Goal: Information Seeking & Learning: Check status

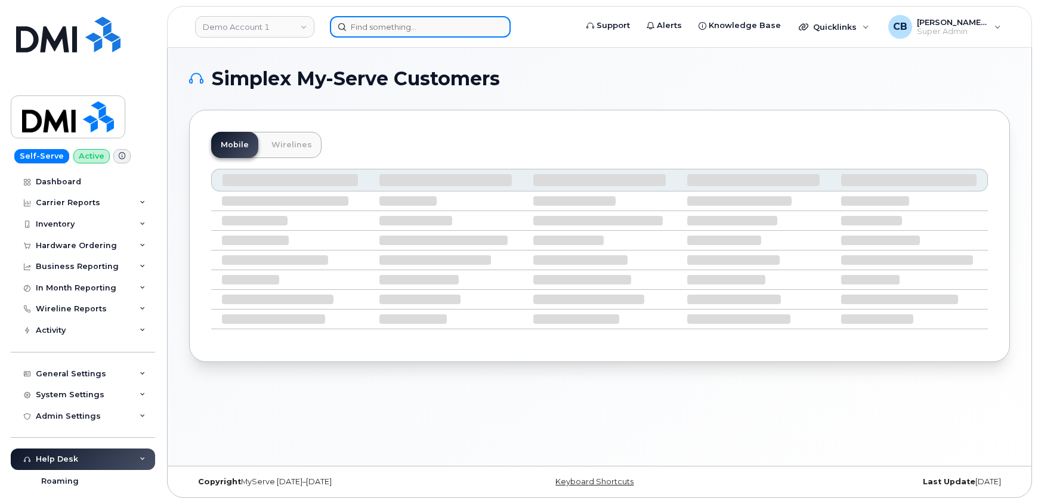
click at [413, 29] on input at bounding box center [420, 26] width 181 height 21
paste input "300507"
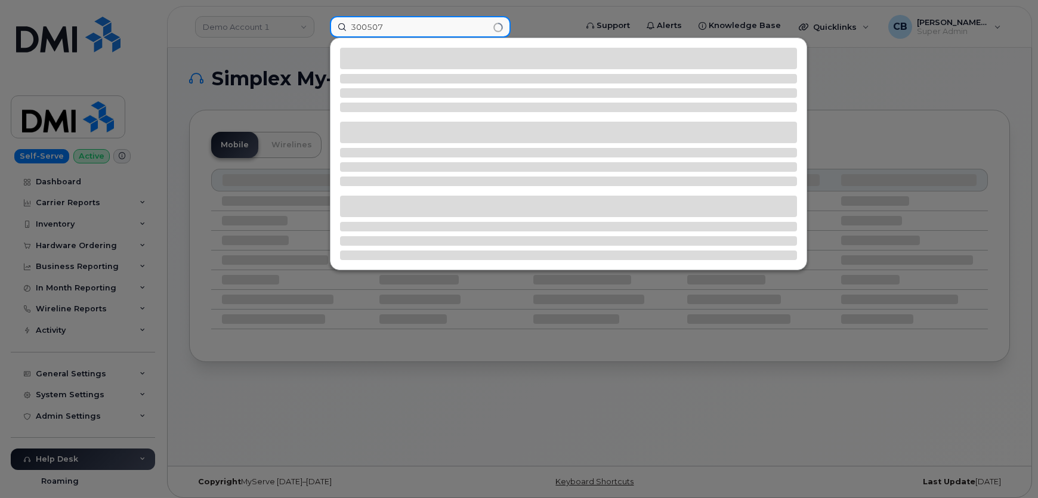
type input "300507"
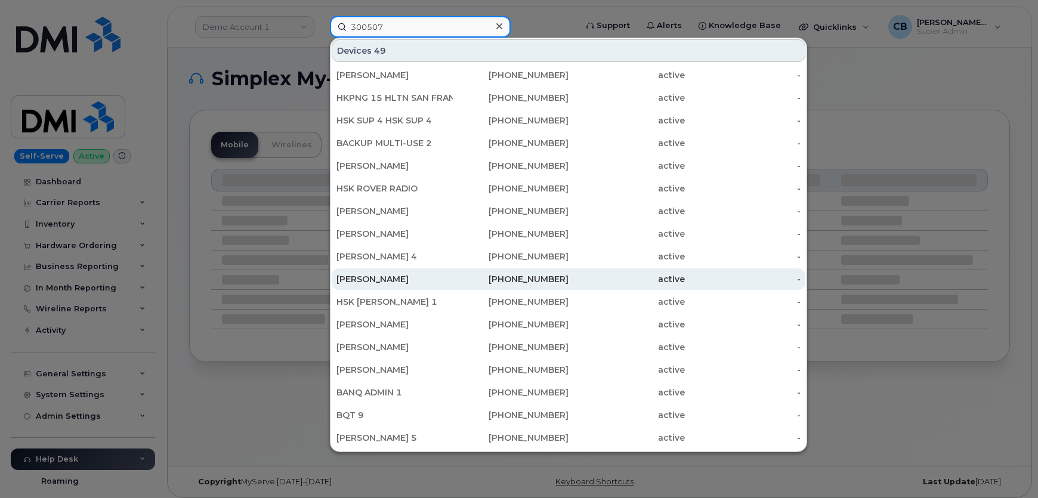
scroll to position [302, 0]
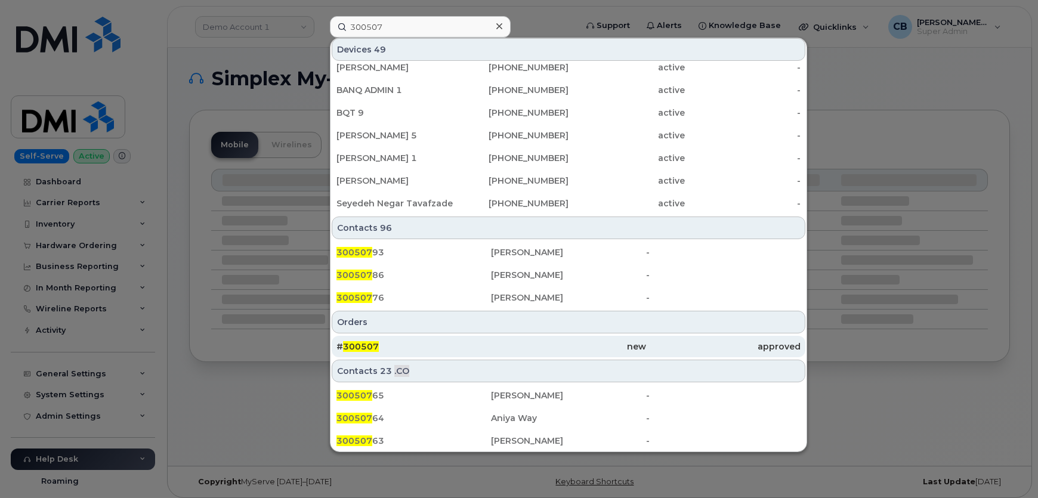
click at [370, 345] on span "300507" at bounding box center [361, 346] width 36 height 11
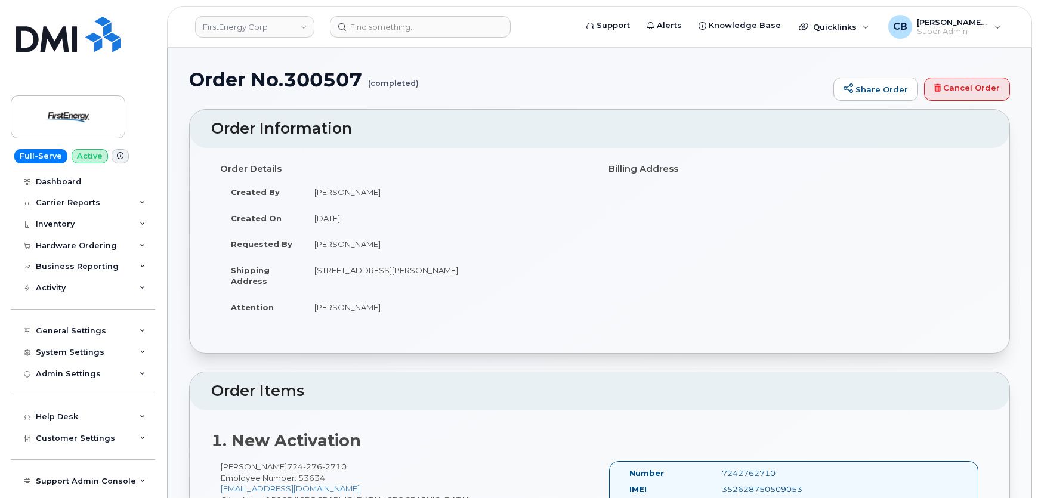
click at [445, 352] on div "Order Information Order Details Created By Fisher, William T Created On Septemb…" at bounding box center [599, 231] width 821 height 244
drag, startPoint x: 365, startPoint y: 76, endPoint x: 290, endPoint y: 77, distance: 75.1
click at [290, 77] on h1 "Order No.300507 (completed)" at bounding box center [508, 79] width 638 height 21
copy h1 "300507"
click at [90, 244] on div "Hardware Ordering" at bounding box center [76, 246] width 81 height 10
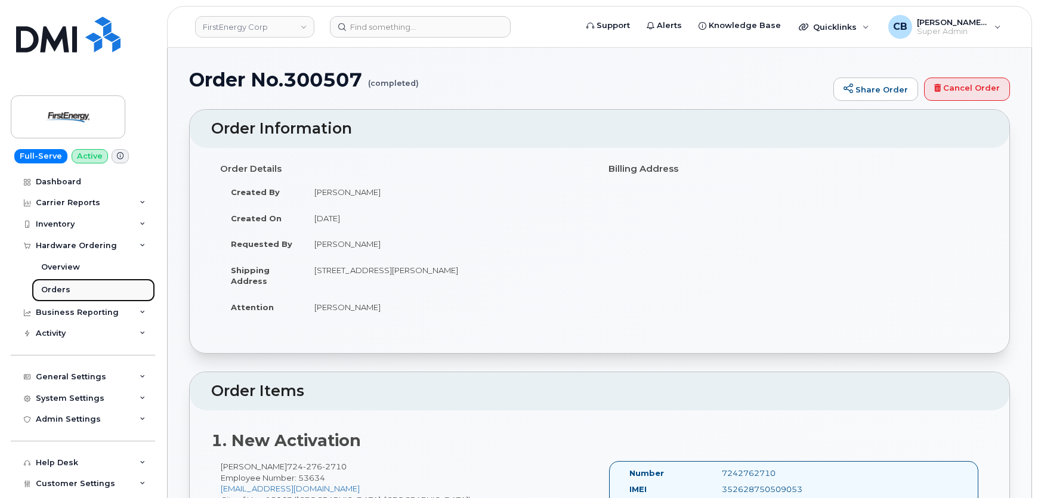
click at [66, 290] on div "Orders" at bounding box center [55, 289] width 29 height 11
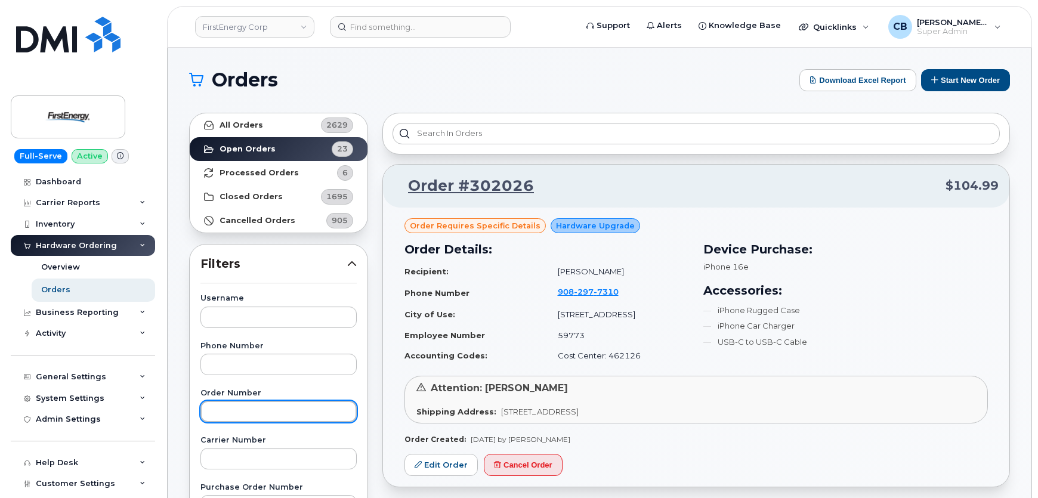
click at [244, 408] on input "text" at bounding box center [278, 411] width 156 height 21
paste input "300507"
type input "300507"
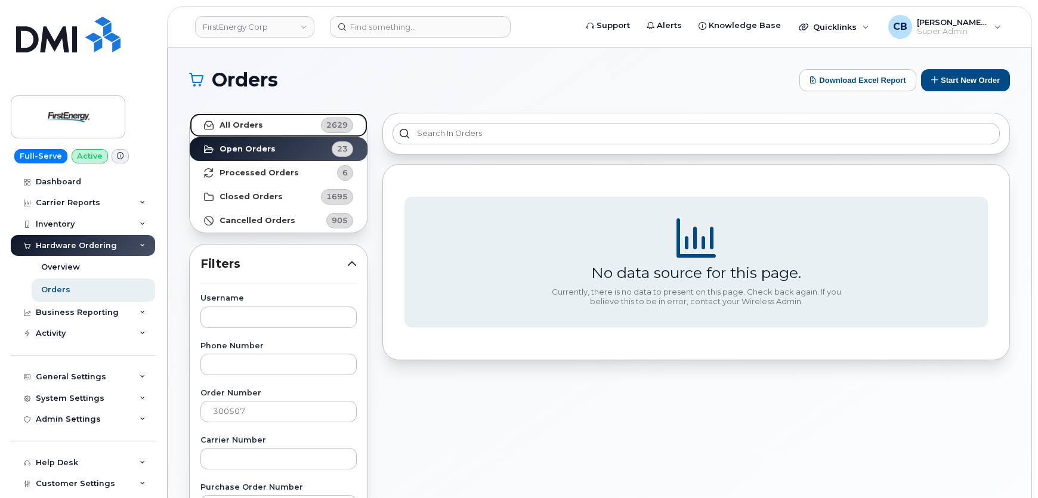
click at [264, 123] on link "All Orders 2629" at bounding box center [279, 125] width 178 height 24
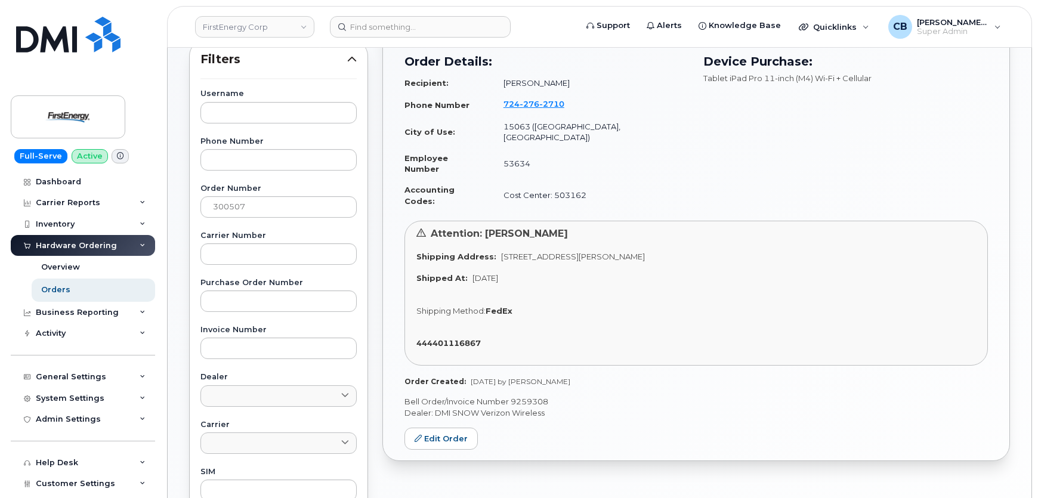
scroll to position [216, 0]
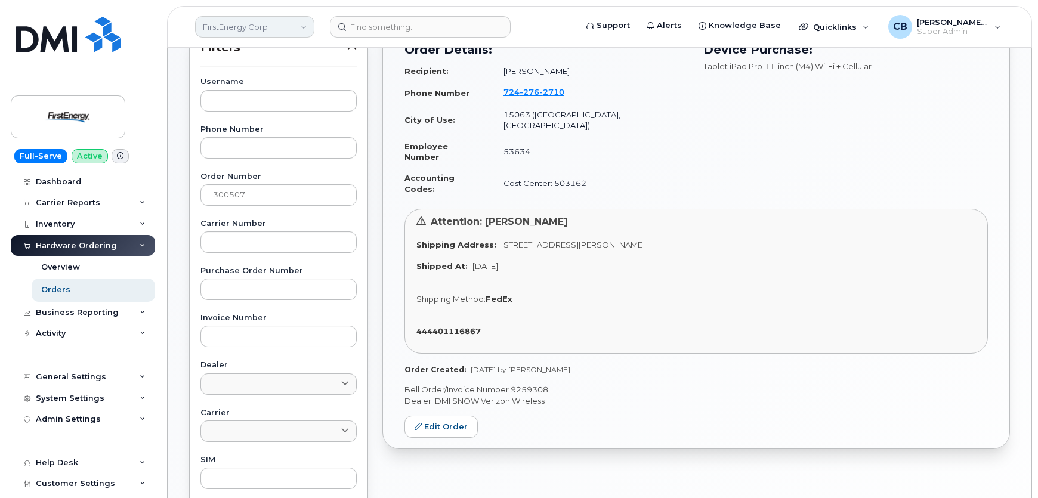
click at [287, 30] on link "FirstEnergy Corp" at bounding box center [254, 26] width 119 height 21
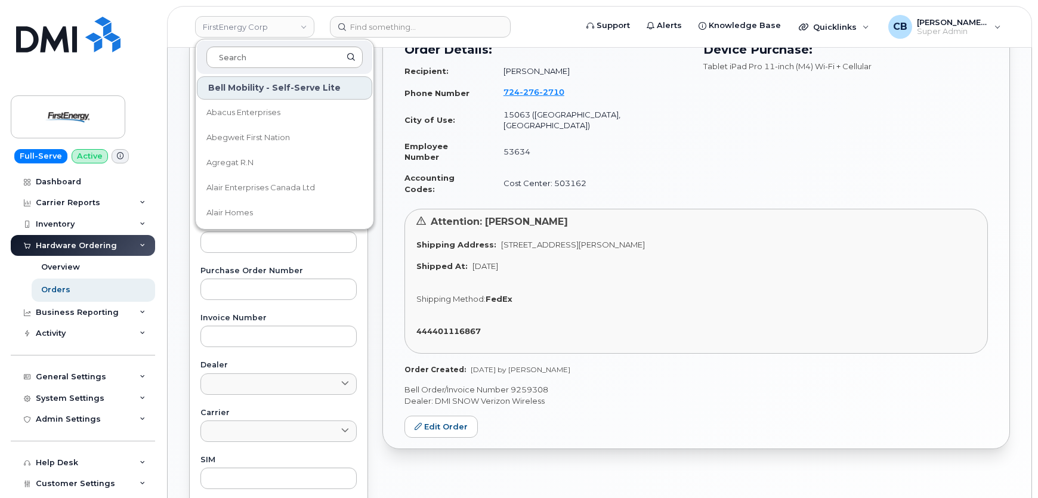
click at [264, 61] on input at bounding box center [284, 57] width 156 height 21
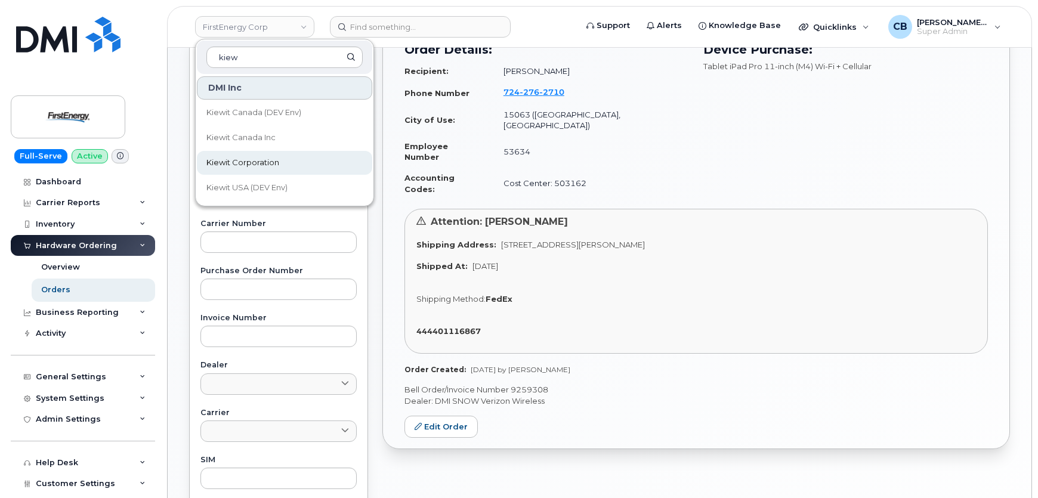
type input "kiew"
click at [252, 160] on span "Kiewit Corporation" at bounding box center [242, 163] width 73 height 12
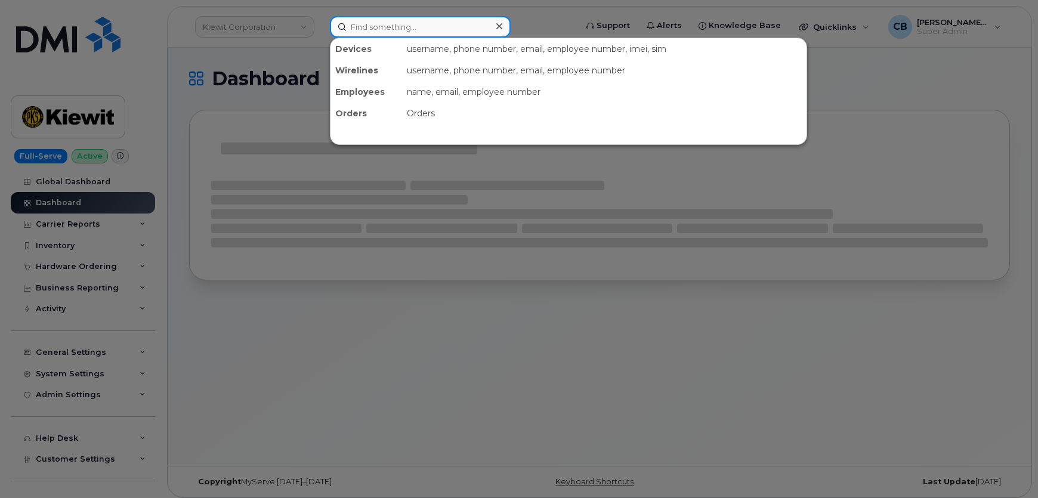
click at [383, 26] on input at bounding box center [420, 26] width 181 height 21
paste input "720) 827-3337"
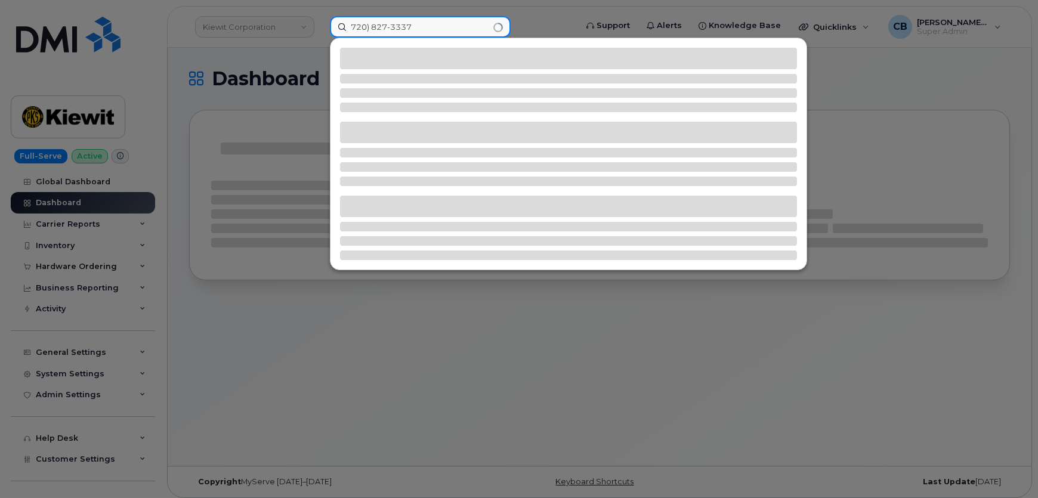
type input "720) 827-3337"
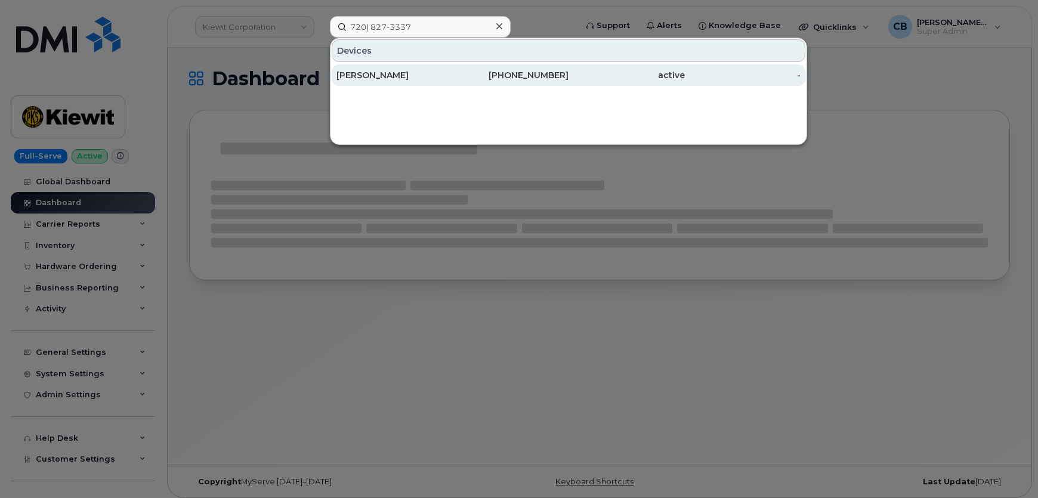
click at [407, 79] on div "[PERSON_NAME]" at bounding box center [394, 75] width 116 height 12
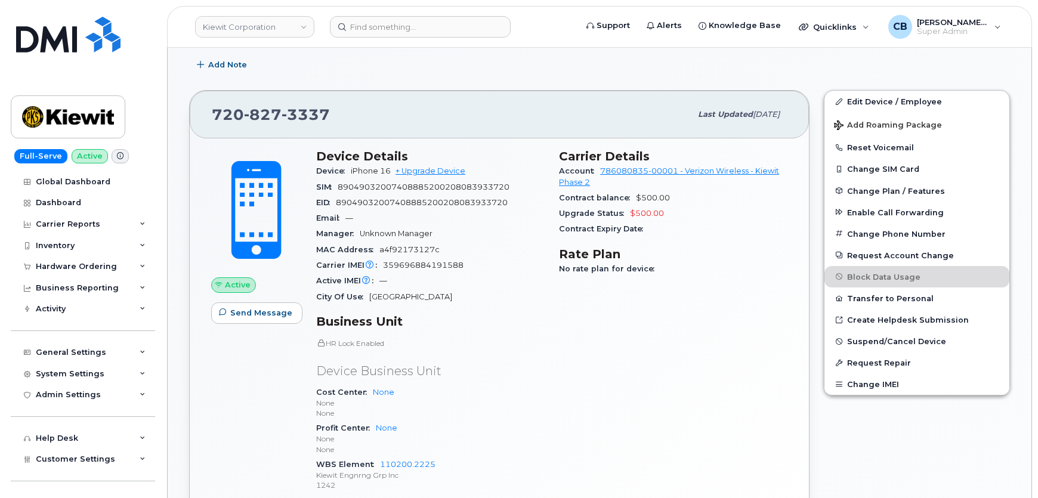
scroll to position [216, 0]
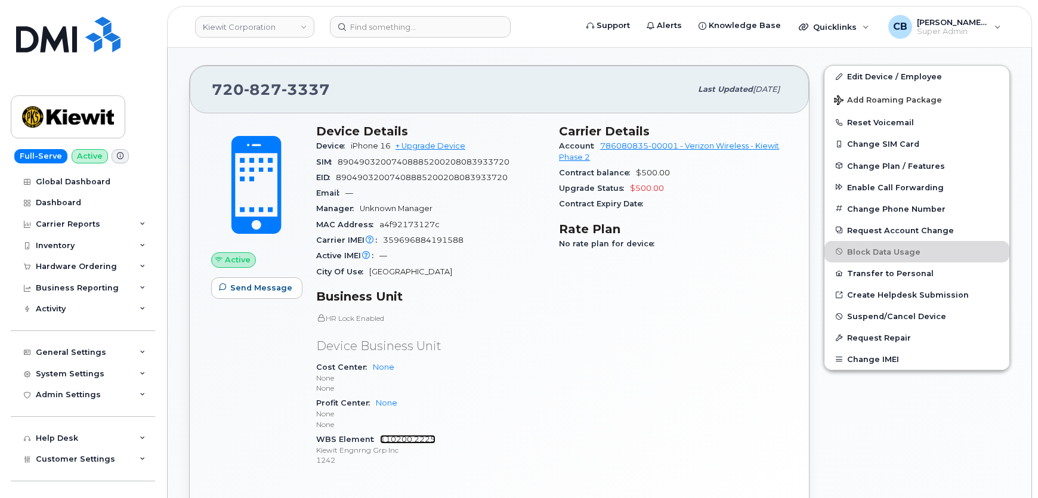
click at [403, 439] on link "110200.2225" at bounding box center [407, 439] width 55 height 9
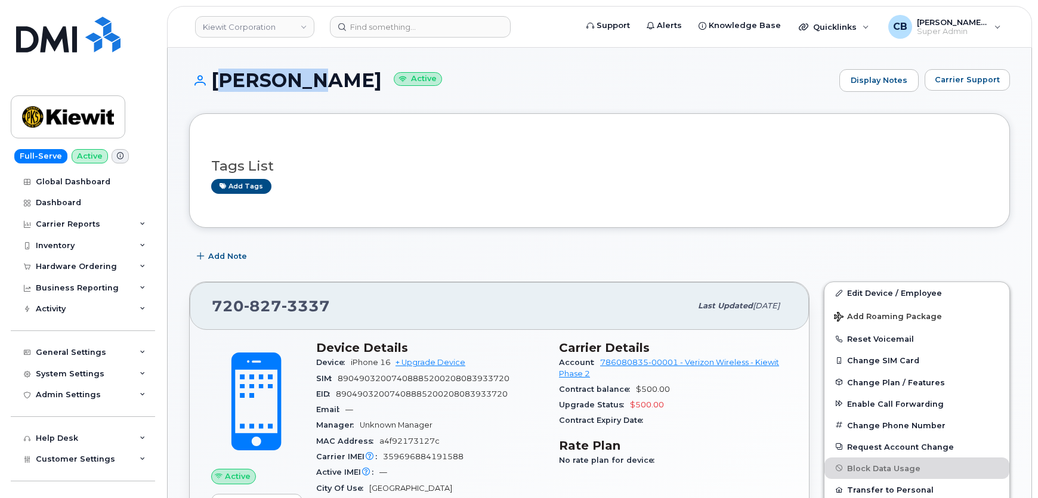
drag, startPoint x: 292, startPoint y: 78, endPoint x: 215, endPoint y: 74, distance: 76.4
click at [215, 74] on h1 "Syed Ali Active" at bounding box center [511, 80] width 644 height 21
copy h1 "[PERSON_NAME]"
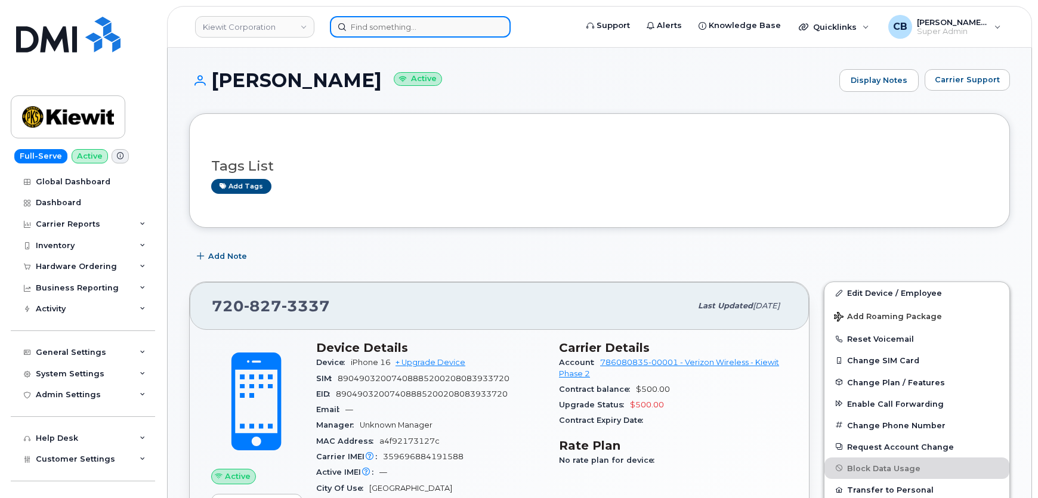
click at [395, 33] on input at bounding box center [420, 26] width 181 height 21
paste input "Syed Ali"
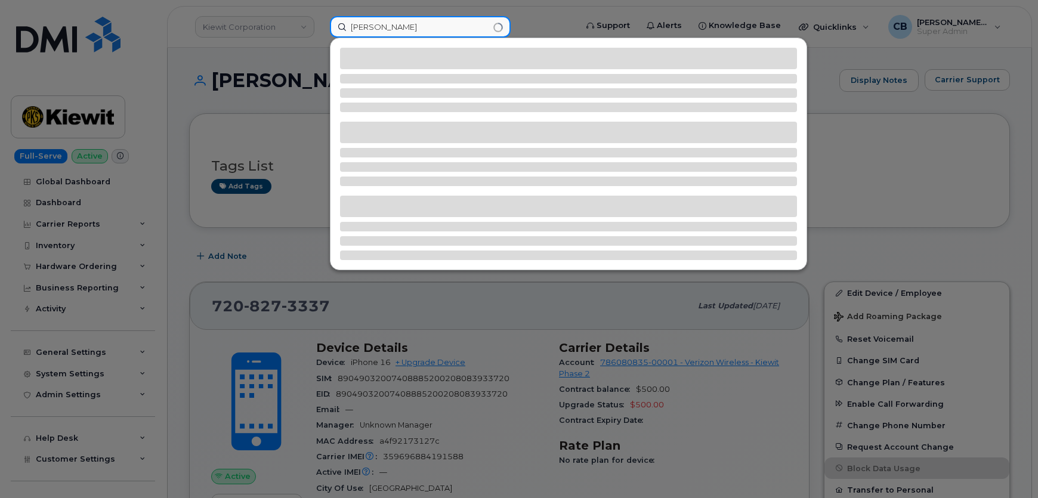
type input "Syed Ali"
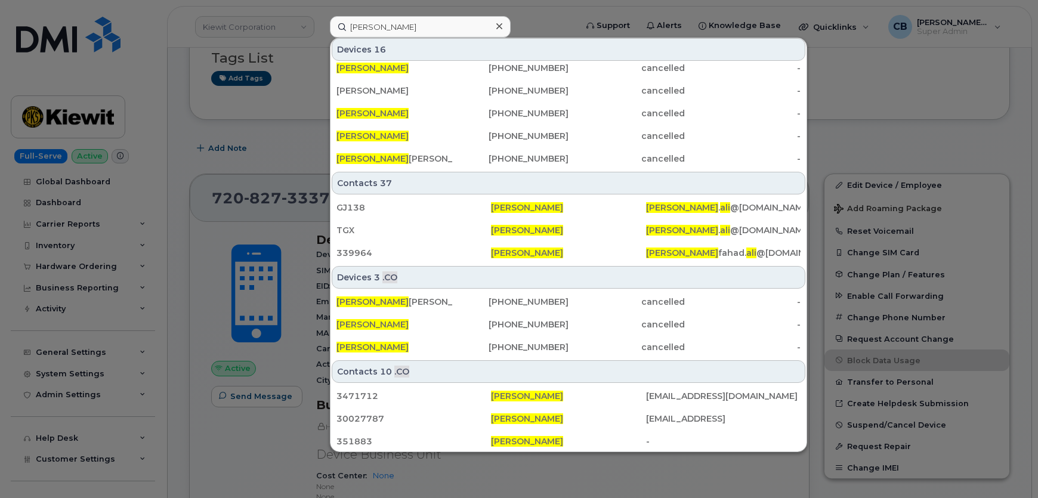
scroll to position [148, 0]
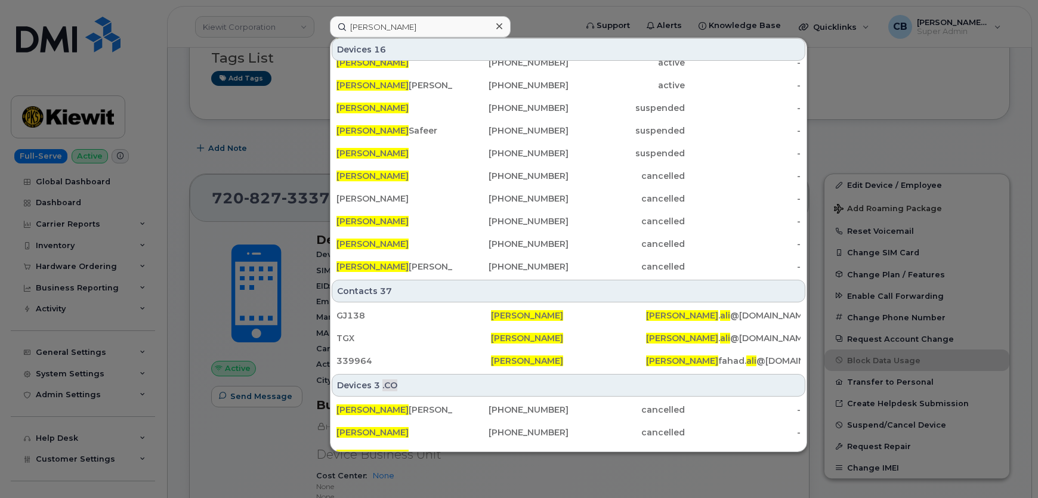
drag, startPoint x: 883, startPoint y: 71, endPoint x: 852, endPoint y: 83, distance: 33.4
click at [884, 71] on div at bounding box center [519, 249] width 1038 height 498
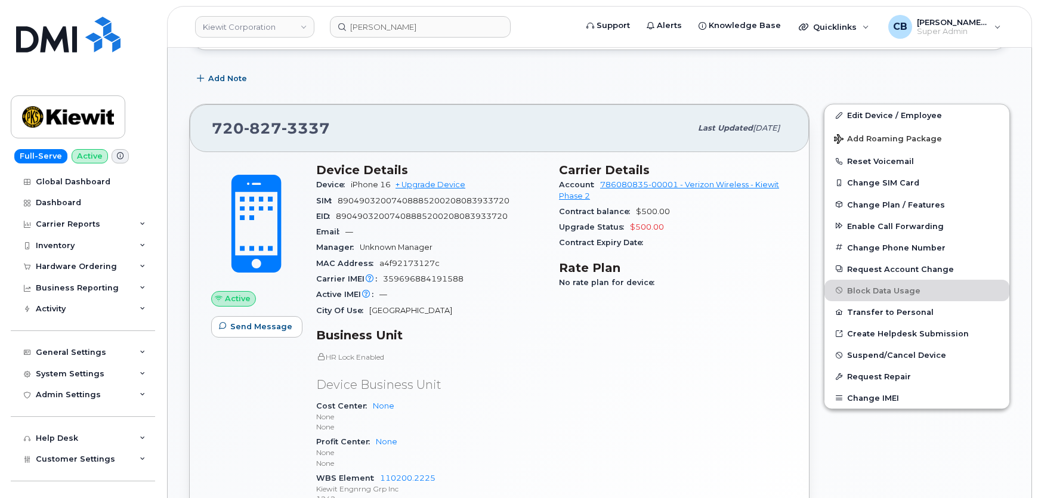
scroll to position [216, 0]
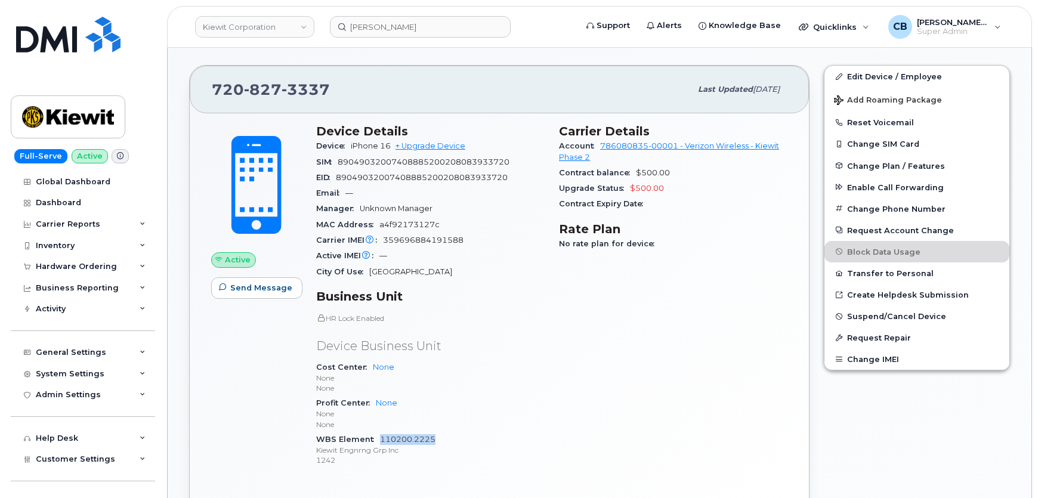
drag, startPoint x: 448, startPoint y: 436, endPoint x: 379, endPoint y: 439, distance: 69.2
click at [379, 439] on div "WBS Element 110200.2225 Kiewit Engnrng Grp Inc 1242" at bounding box center [430, 450] width 228 height 36
copy link "110200.2225"
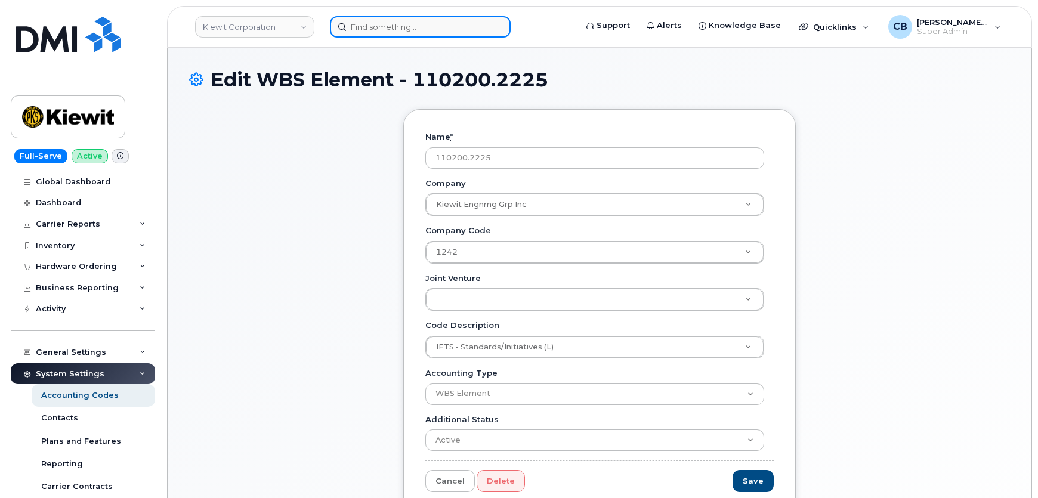
click at [391, 33] on input at bounding box center [420, 26] width 181 height 21
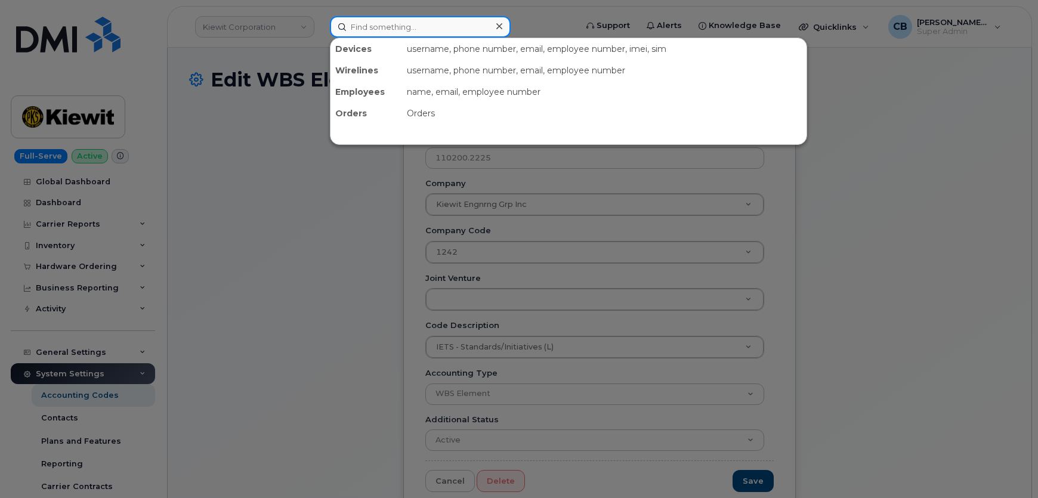
paste input "[PERSON_NAME]"
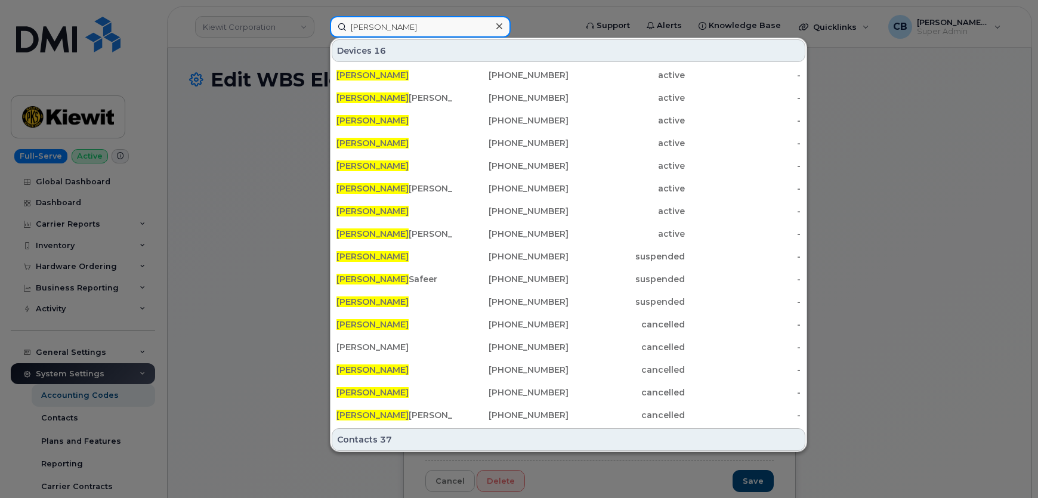
drag, startPoint x: 389, startPoint y: 21, endPoint x: 292, endPoint y: 24, distance: 97.8
click at [320, 23] on div "[PERSON_NAME] 16 [PERSON_NAME] [PHONE_NUMBER] active - [PERSON_NAME] [PERSON_NA…" at bounding box center [449, 26] width 258 height 21
paste input "110200.2225"
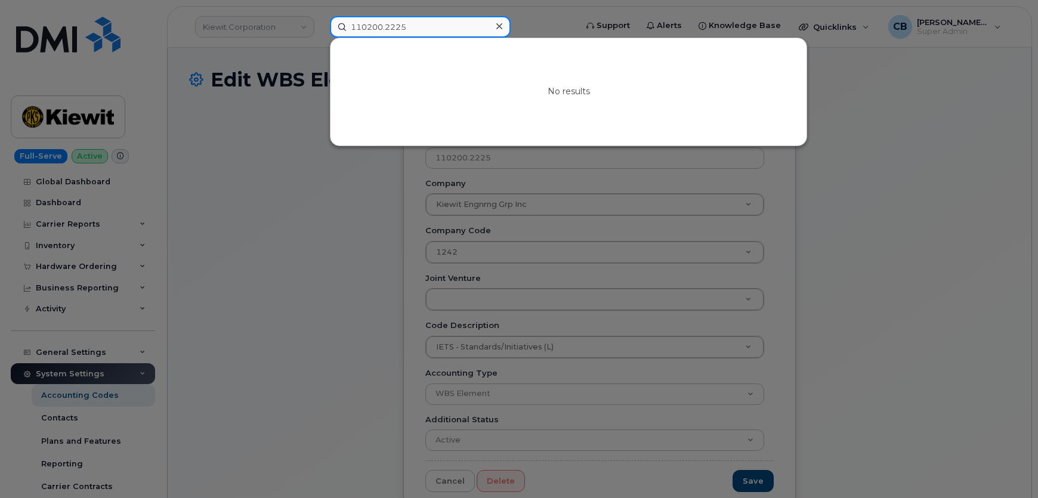
type input "110200.2225"
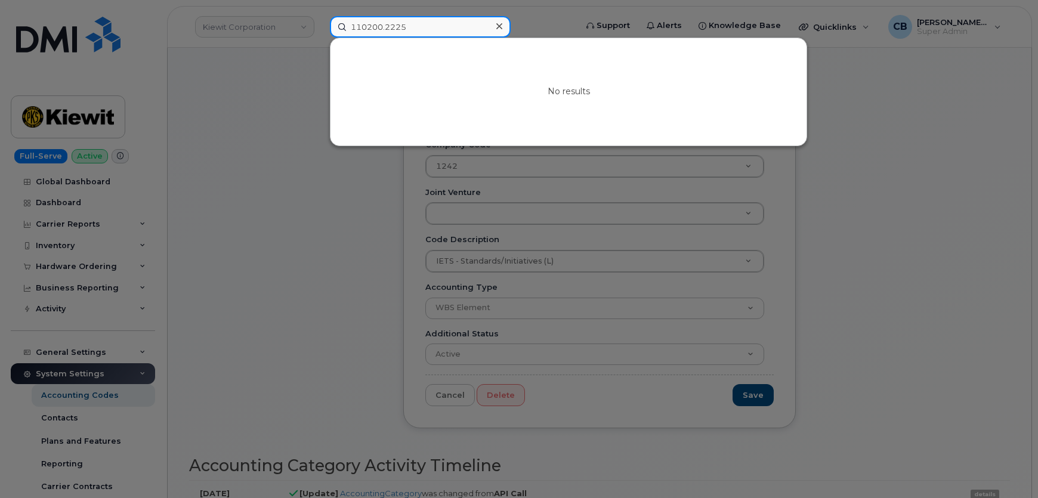
scroll to position [108, 0]
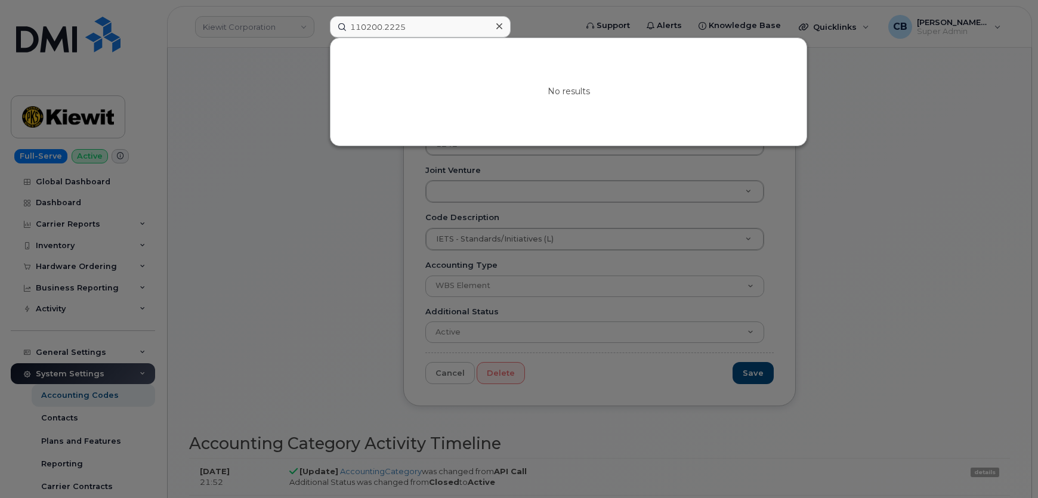
click at [63, 390] on div at bounding box center [519, 249] width 1038 height 498
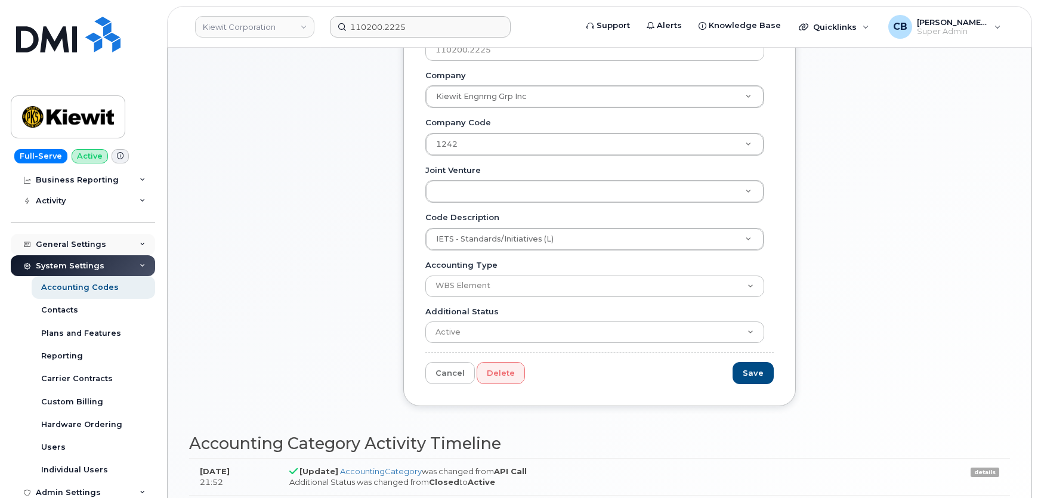
click at [140, 242] on icon at bounding box center [143, 245] width 6 height 6
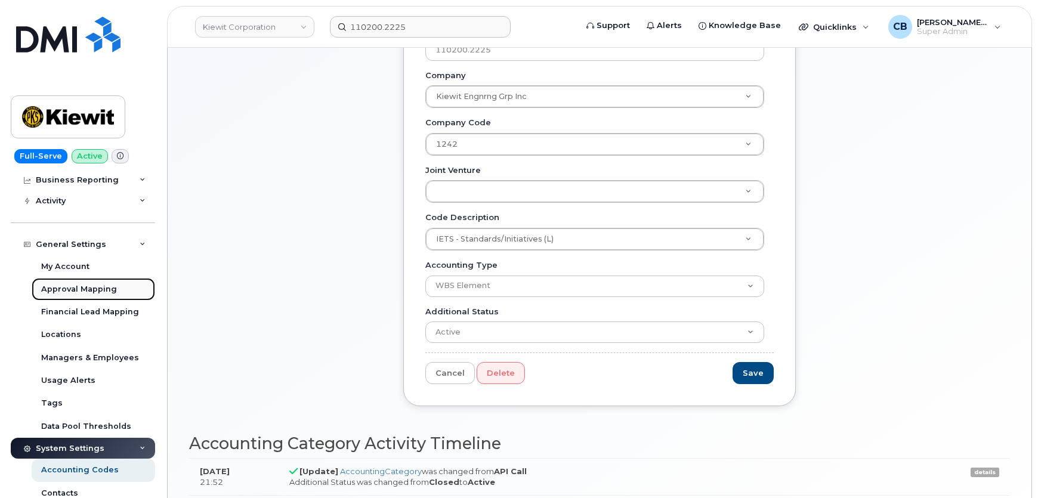
click at [90, 292] on div "Approval Mapping" at bounding box center [79, 289] width 76 height 11
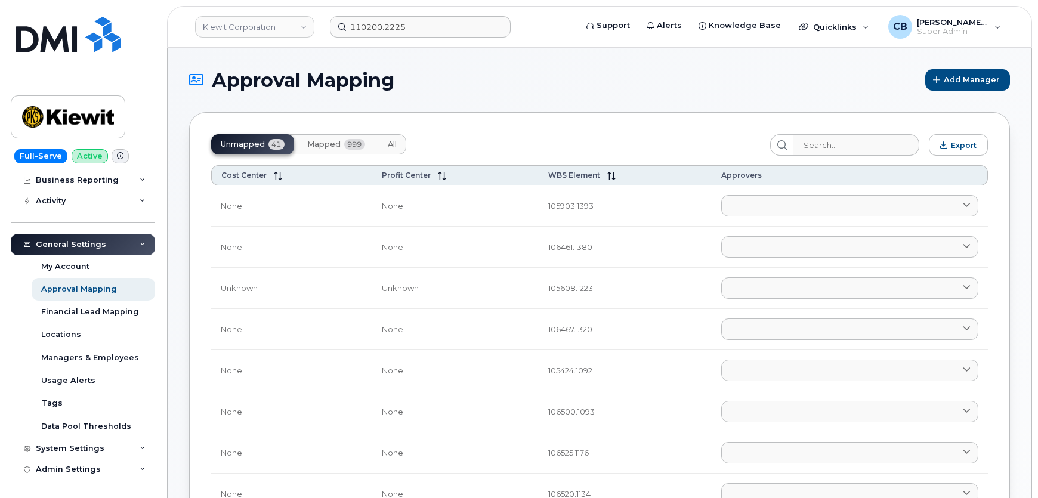
click at [321, 141] on span "Mapped" at bounding box center [323, 145] width 33 height 10
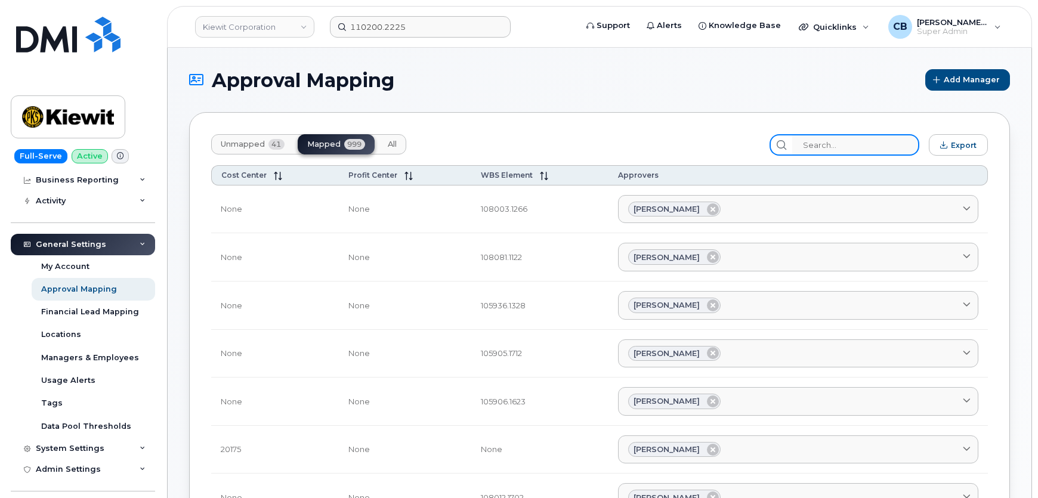
click at [829, 143] on input "search" at bounding box center [855, 144] width 127 height 21
paste input "110200.2225"
type input "110200.2225"
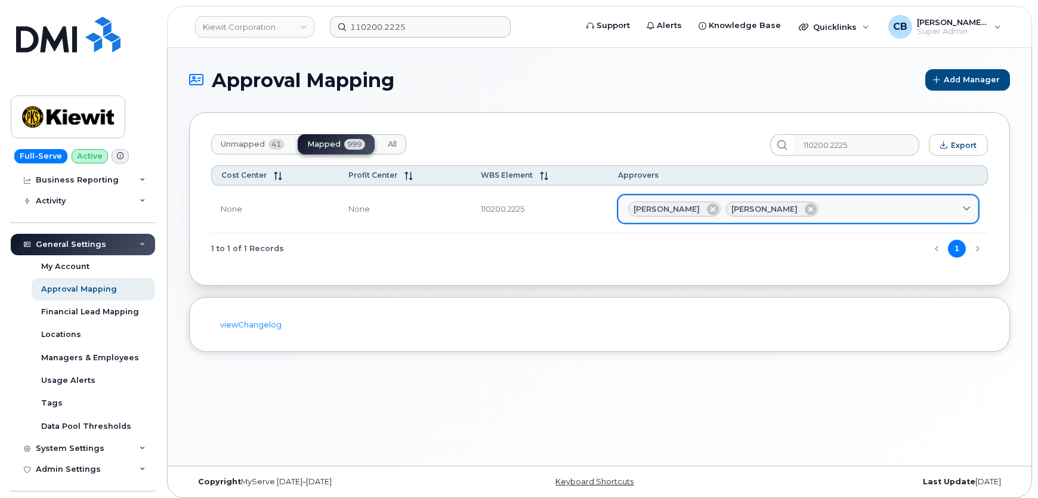
drag, startPoint x: 680, startPoint y: 209, endPoint x: 663, endPoint y: 209, distance: 17.3
click at [663, 209] on span "[PERSON_NAME]" at bounding box center [666, 208] width 66 height 11
drag, startPoint x: 707, startPoint y: 206, endPoint x: 656, endPoint y: 206, distance: 51.3
click at [656, 206] on div "[PERSON_NAME]" at bounding box center [674, 210] width 92 height 16
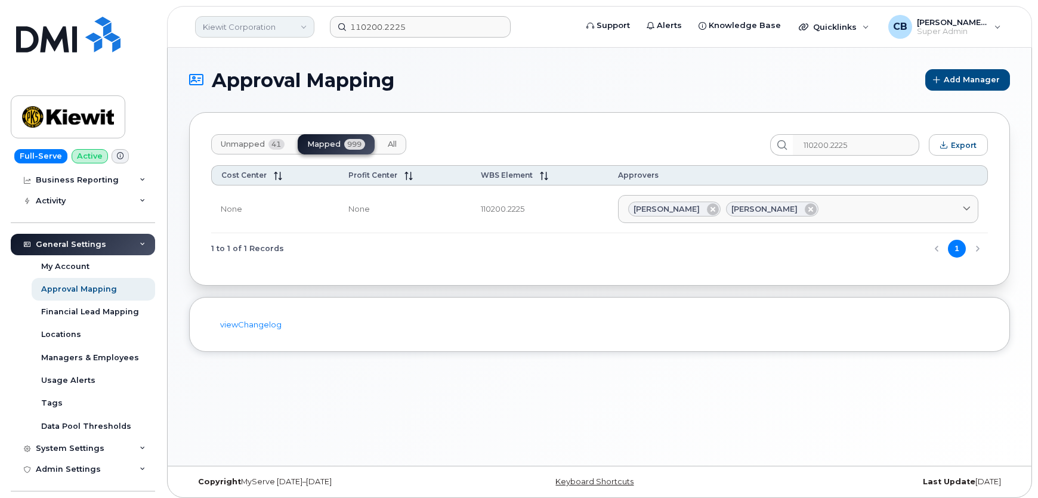
click at [261, 26] on link "Kiewit Corporation" at bounding box center [254, 26] width 119 height 21
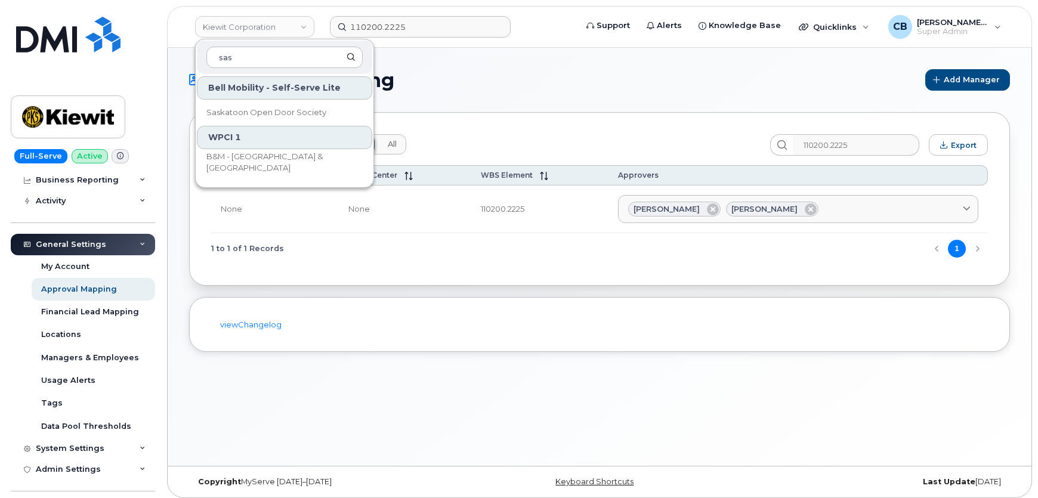
type input "sas"
